Goal: Information Seeking & Learning: Learn about a topic

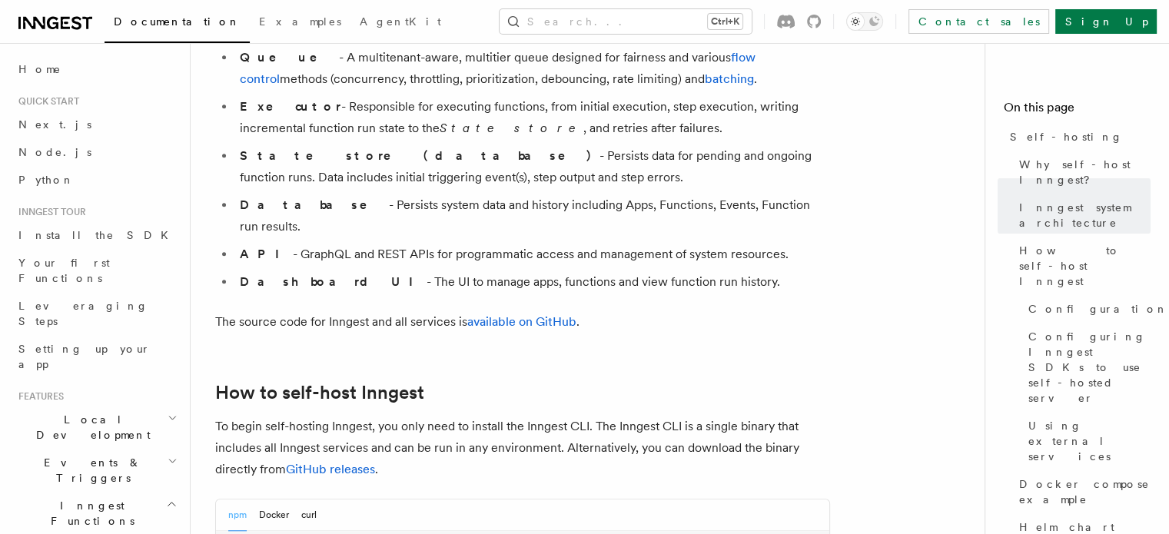
scroll to position [1461, 0]
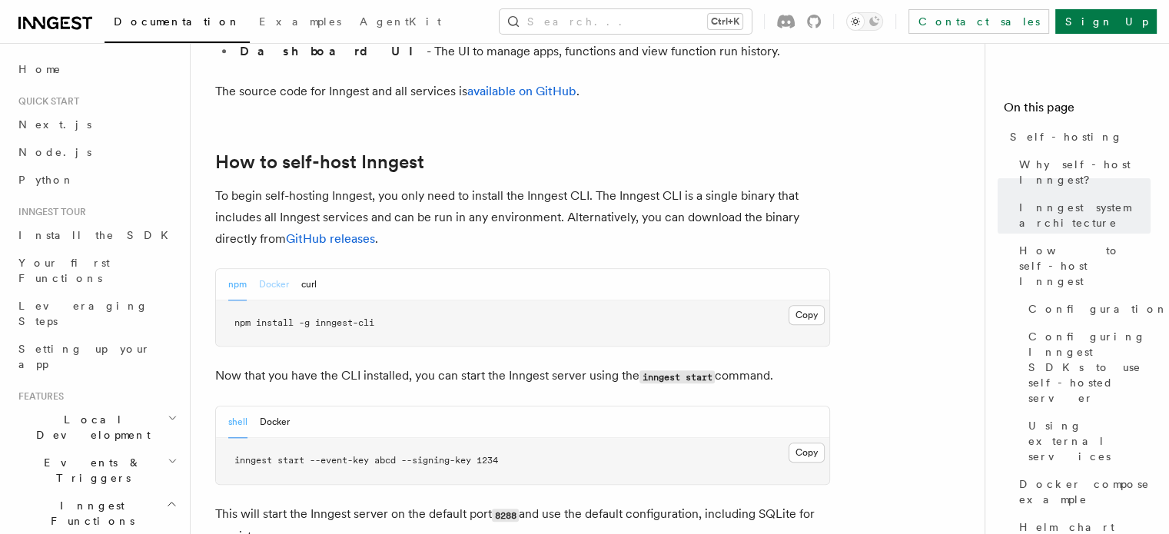
click at [275, 269] on button "Docker" at bounding box center [274, 285] width 30 height 32
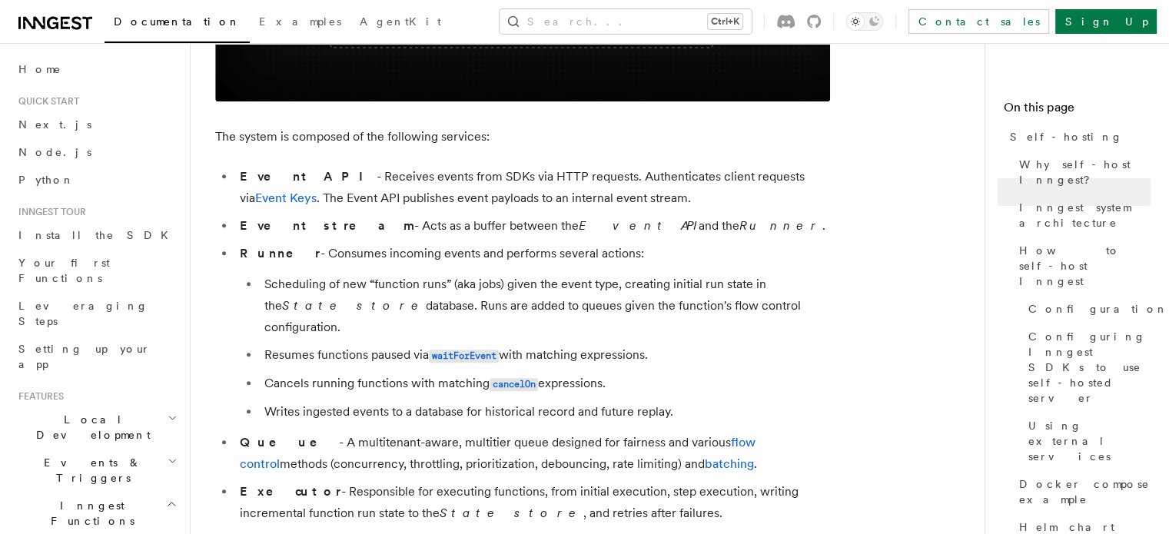
scroll to position [923, 0]
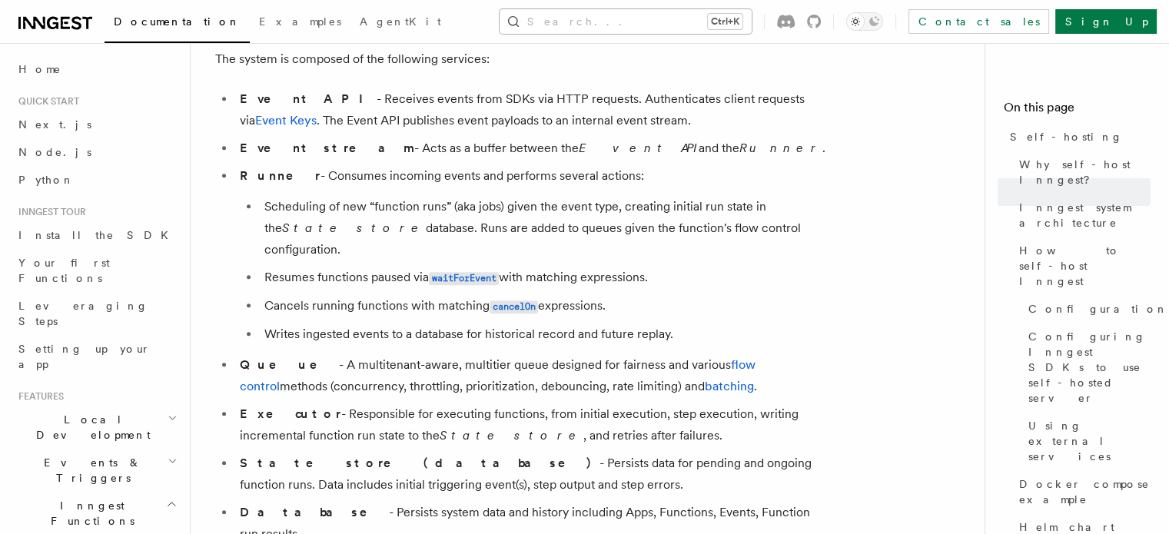
click at [650, 18] on button "Search... Ctrl+K" at bounding box center [626, 21] width 252 height 25
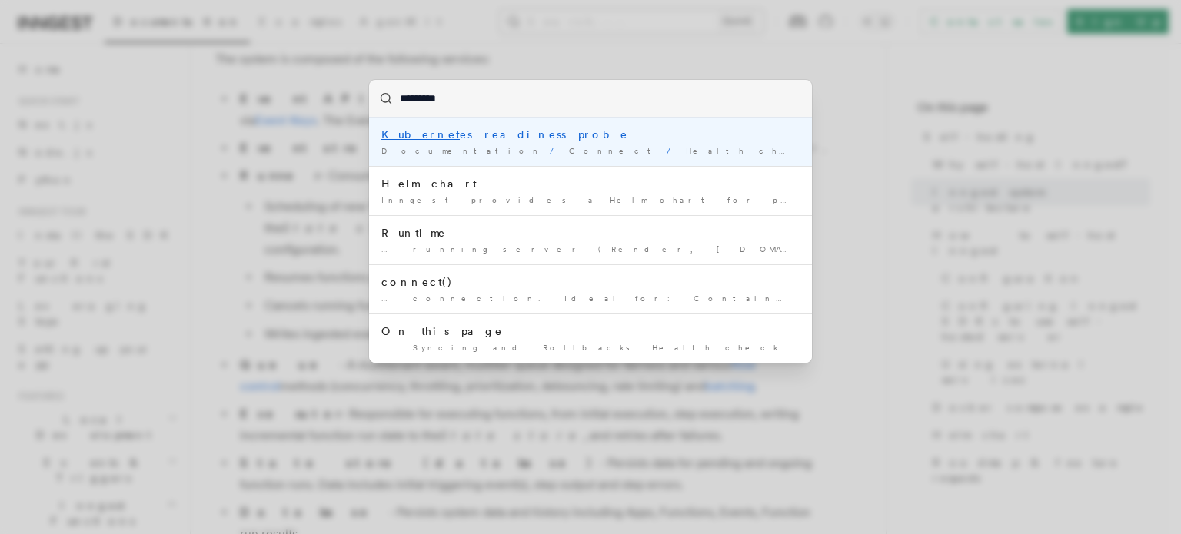
type input "**********"
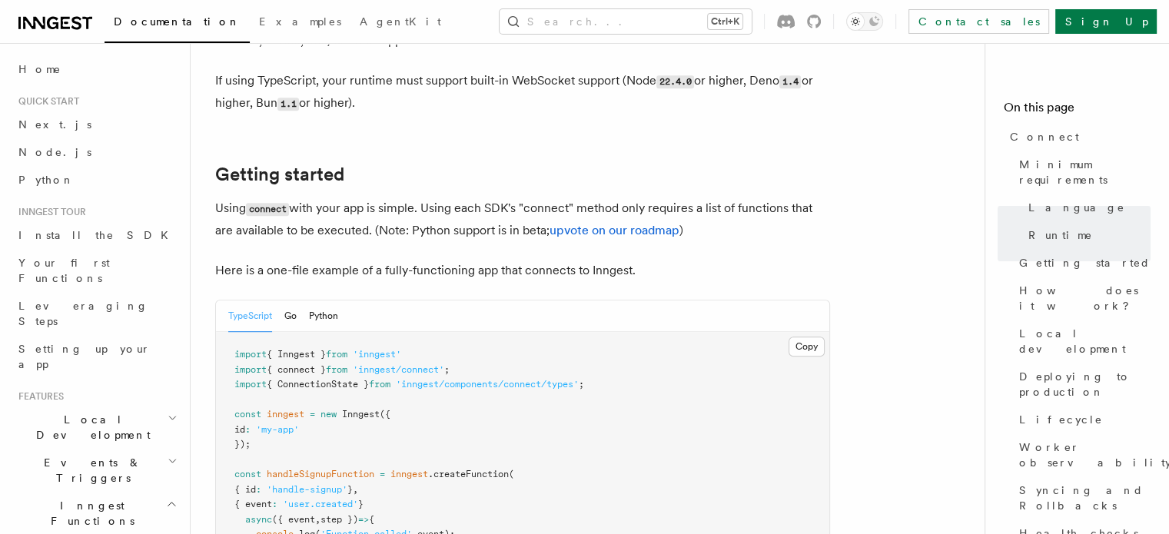
scroll to position [923, 0]
click at [301, 300] on div "TypeScript Go Python" at bounding box center [283, 316] width 110 height 32
click at [314, 300] on button "Python" at bounding box center [323, 316] width 29 height 32
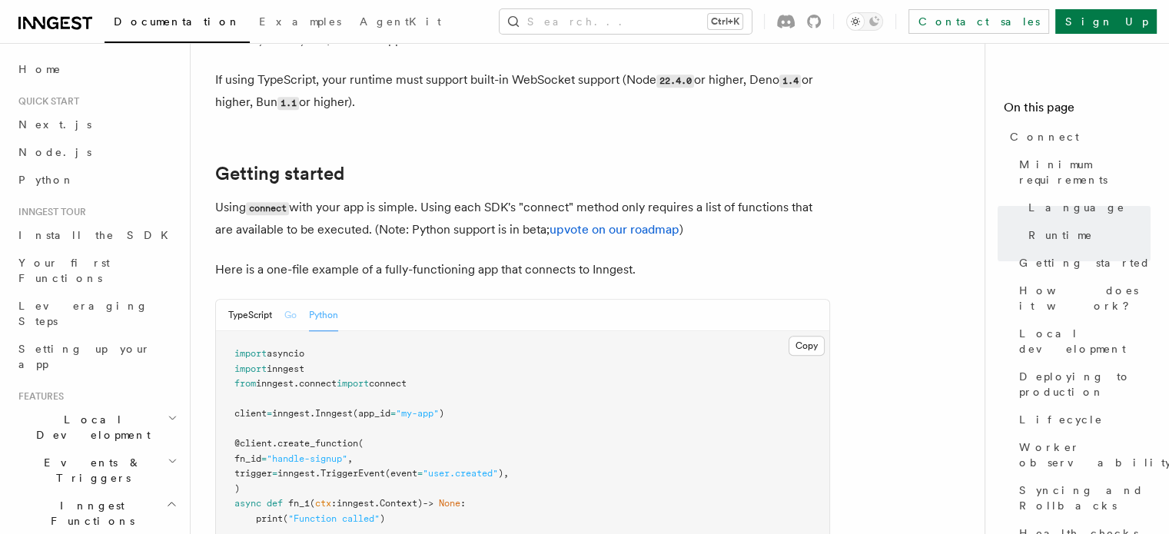
click at [288, 300] on button "Go" at bounding box center [290, 316] width 12 height 32
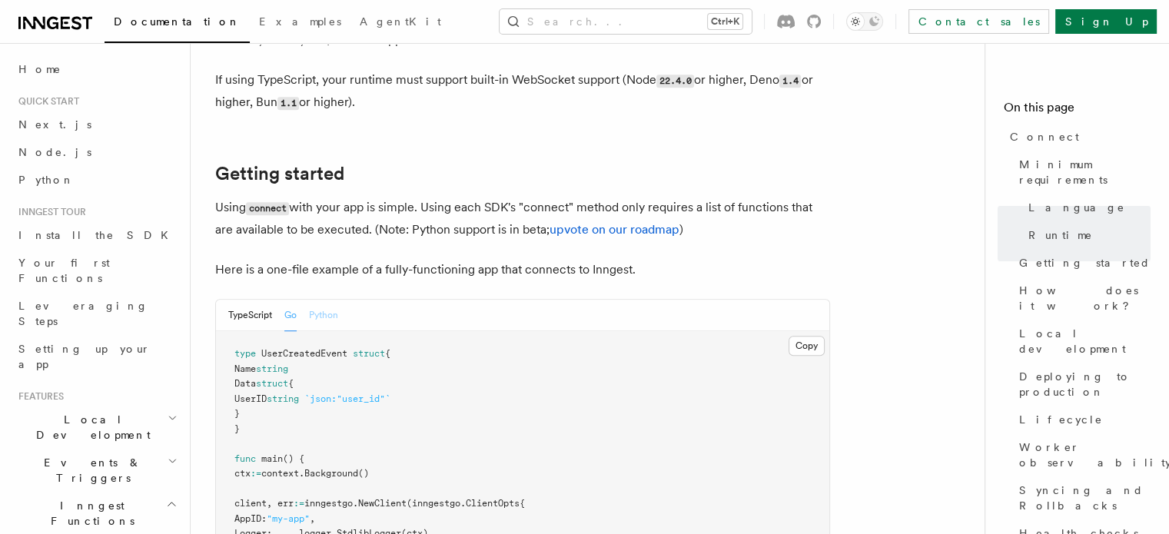
click at [316, 300] on button "Python" at bounding box center [323, 316] width 29 height 32
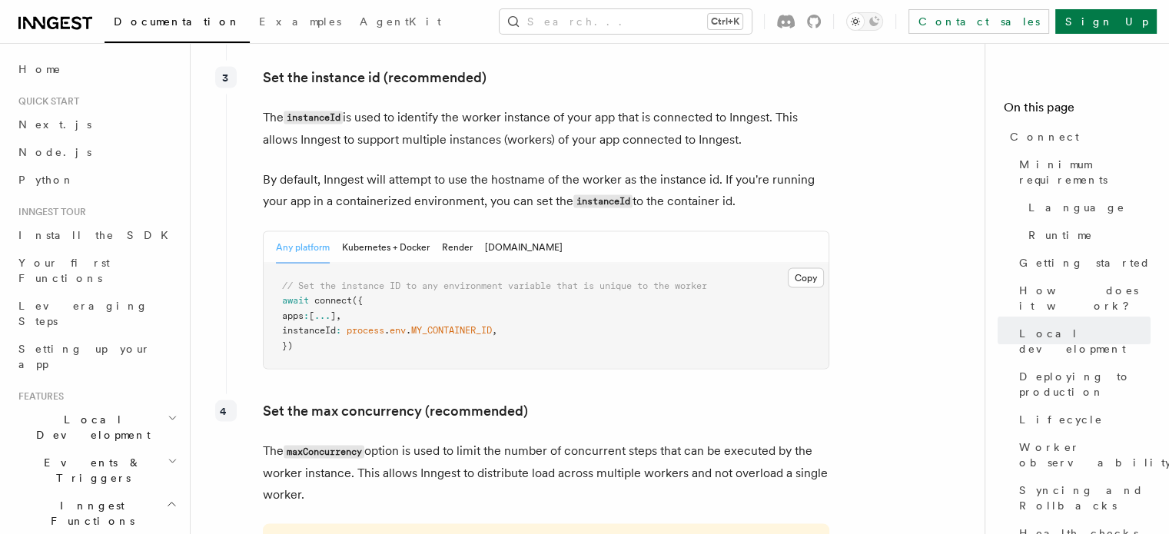
scroll to position [2845, 0]
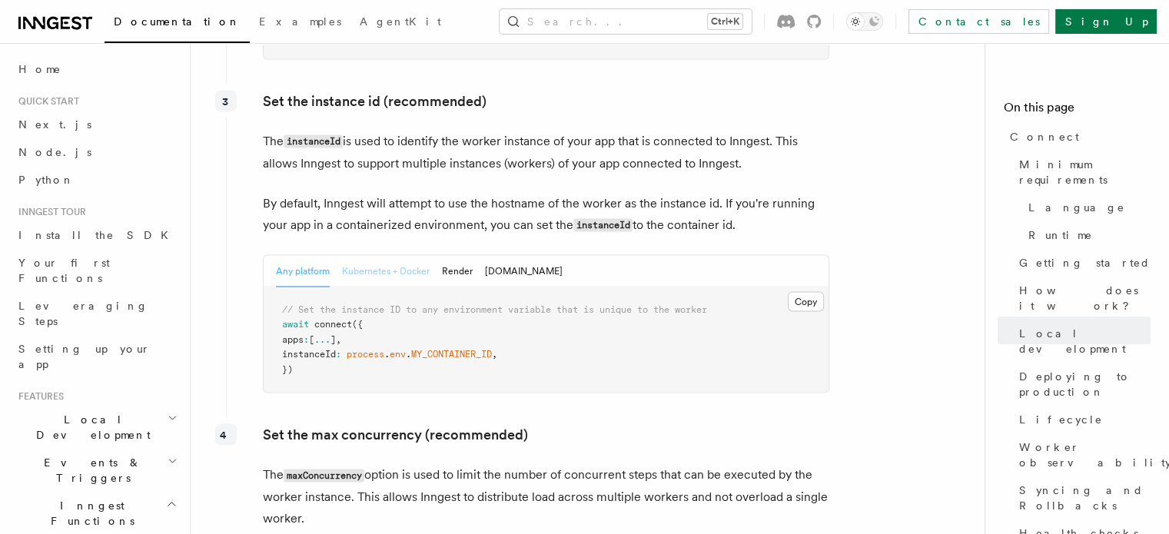
click at [373, 255] on button "Kubernetes + Docker" at bounding box center [386, 271] width 88 height 32
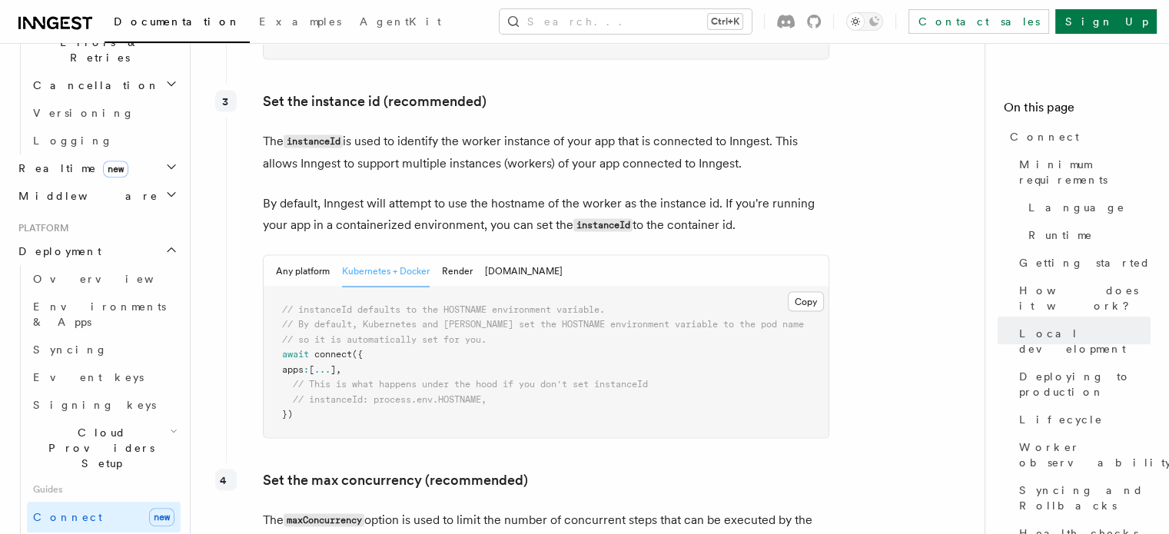
scroll to position [628, 0]
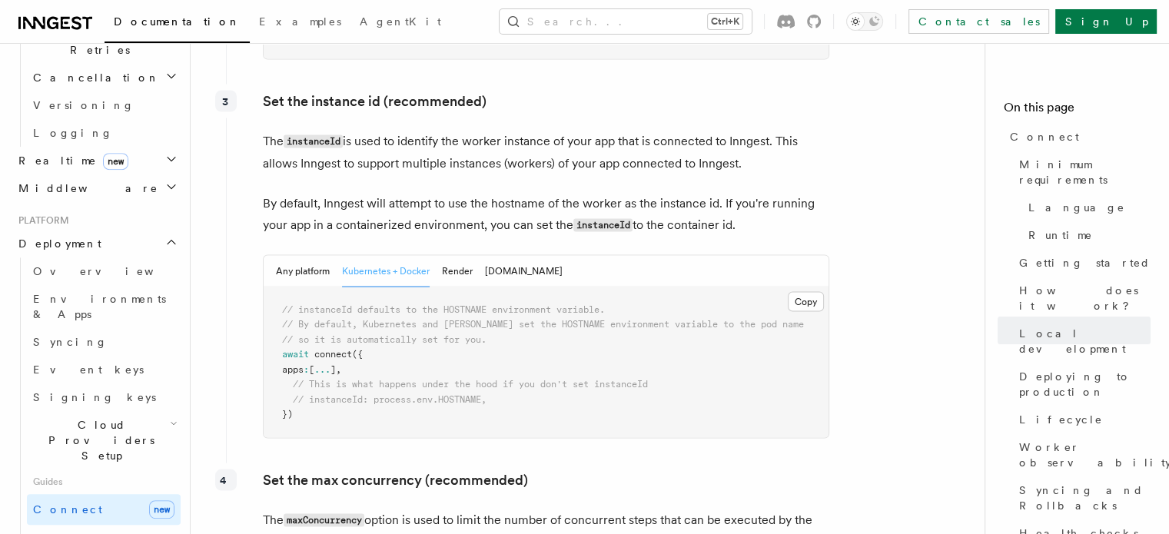
click at [121, 417] on span "Cloud Providers Setup" at bounding box center [98, 440] width 143 height 46
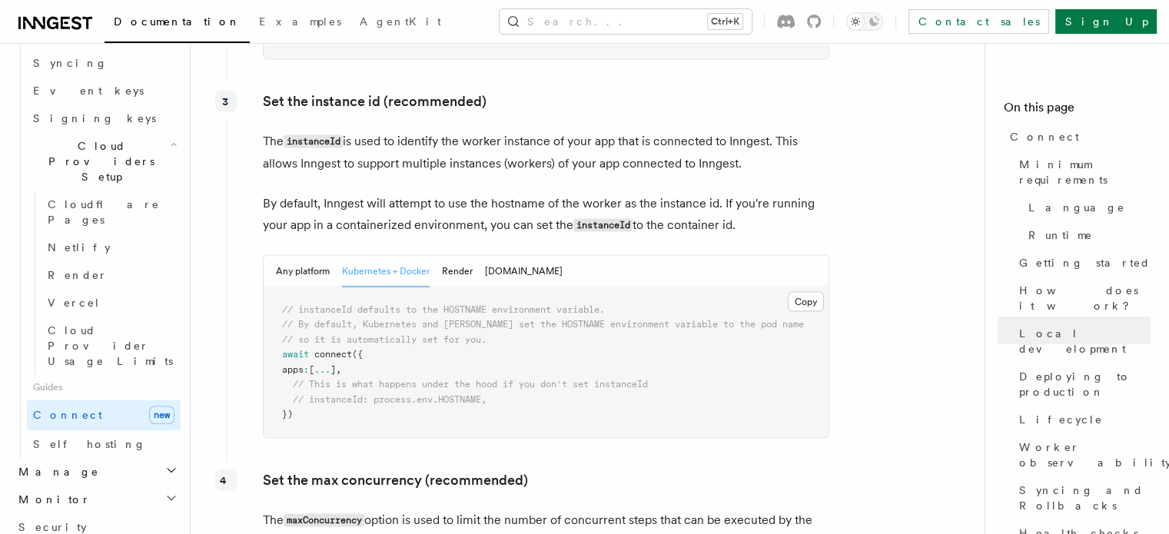
scroll to position [905, 0]
click at [74, 441] on span "Self hosting" at bounding box center [89, 447] width 113 height 12
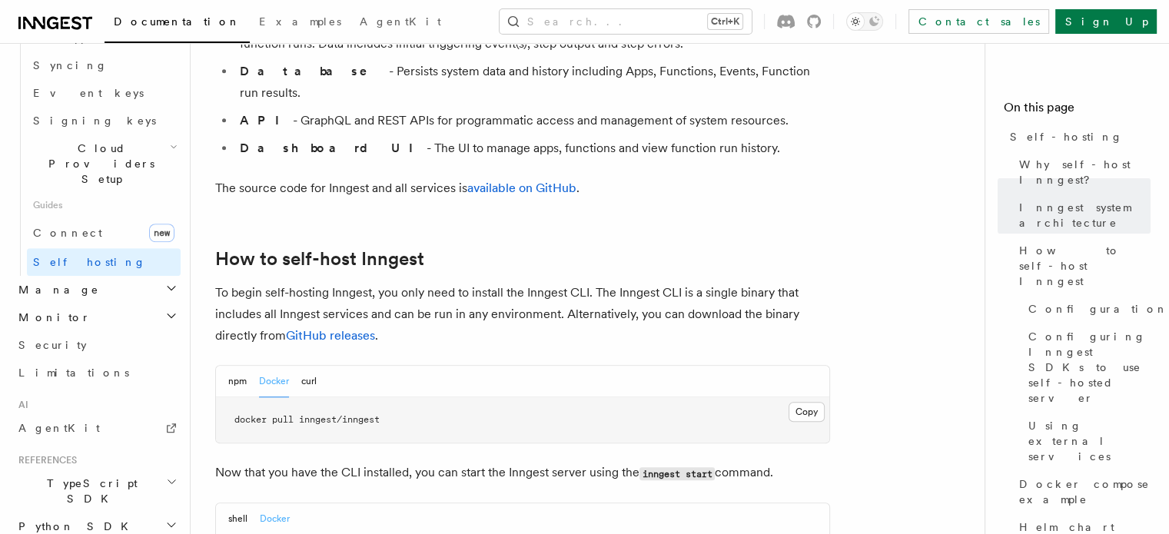
scroll to position [1384, 0]
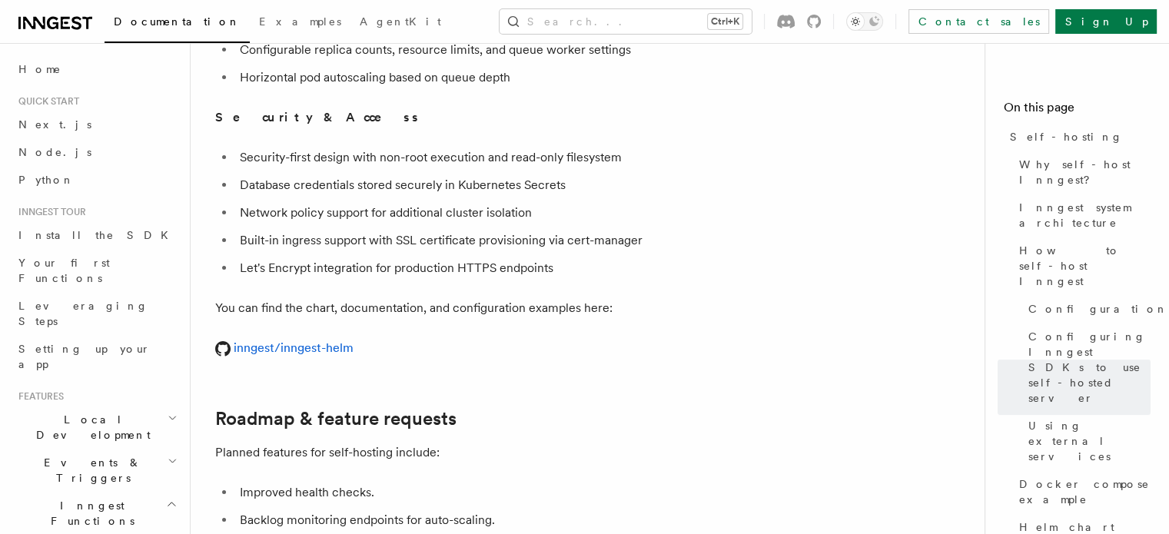
scroll to position [5689, 0]
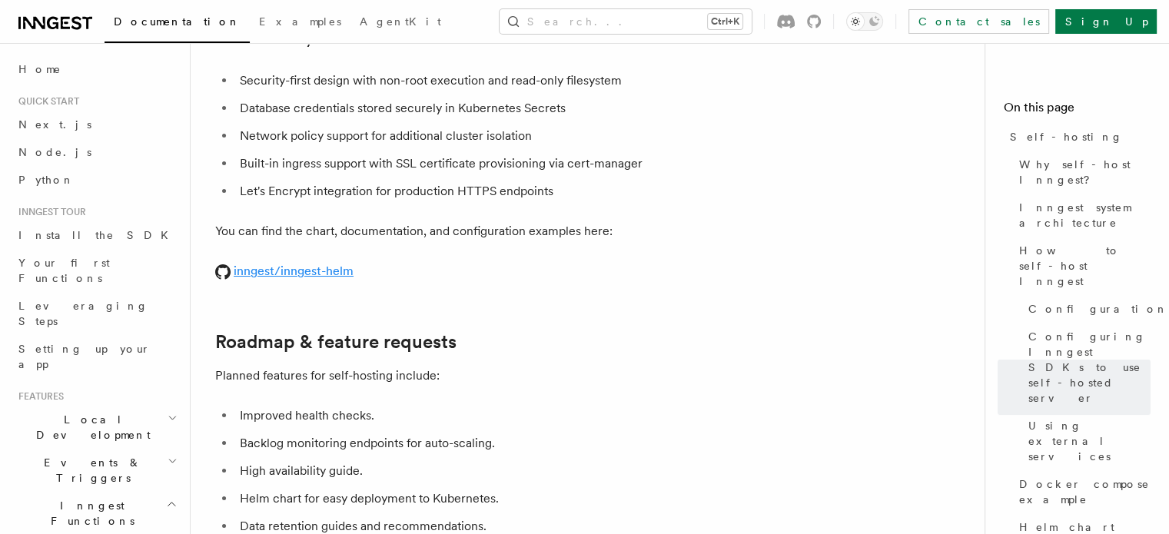
click at [298, 264] on link "inngest/inngest-helm" at bounding box center [284, 271] width 138 height 15
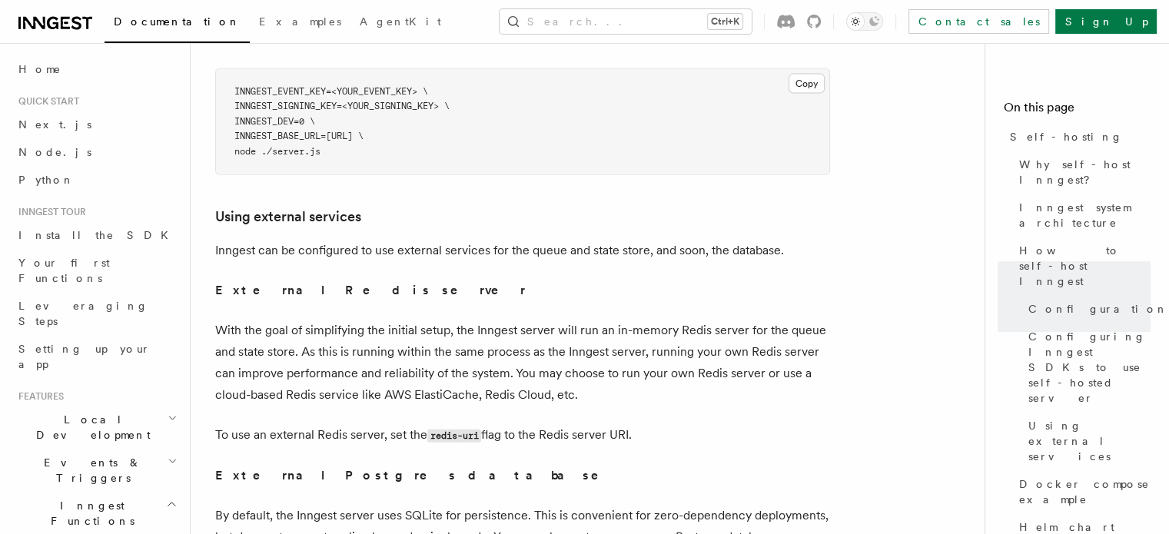
scroll to position [3690, 0]
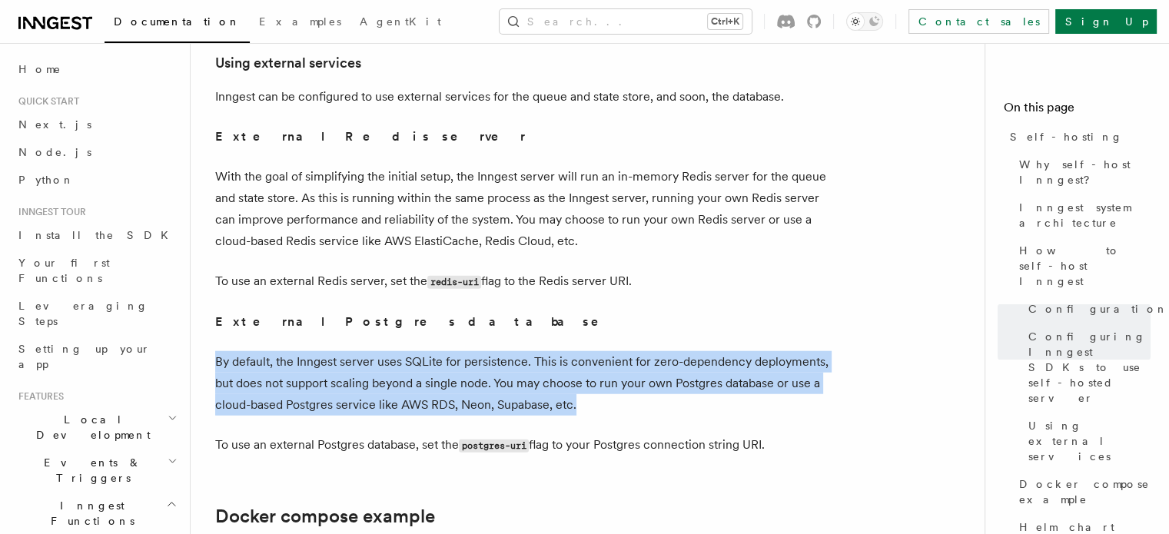
drag, startPoint x: 592, startPoint y: 381, endPoint x: 217, endPoint y: 338, distance: 377.7
click at [217, 351] on p "By default, the Inngest server uses SQLite for persistence. This is convenient …" at bounding box center [522, 383] width 615 height 65
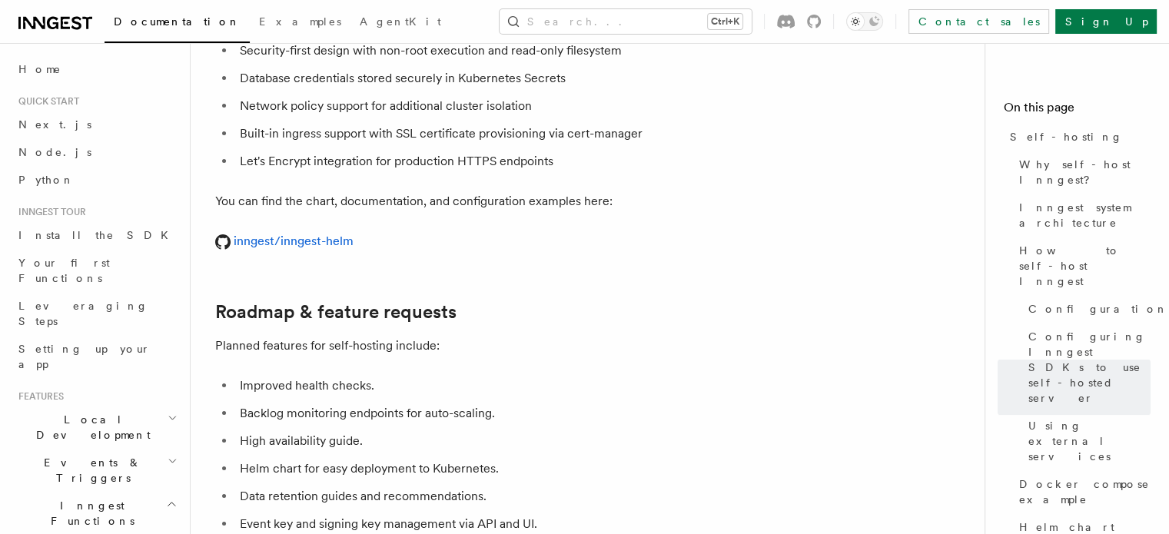
scroll to position [5766, 0]
